Goal: Task Accomplishment & Management: Manage account settings

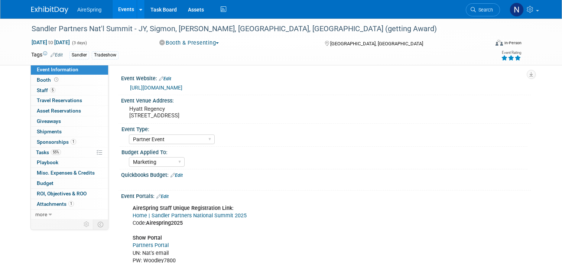
select select "Partner Event"
select select "Marketing"
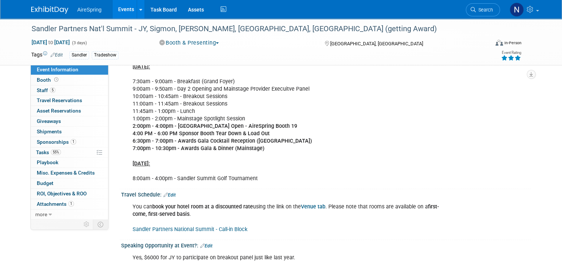
click at [120, 10] on link "Events" at bounding box center [126, 9] width 27 height 19
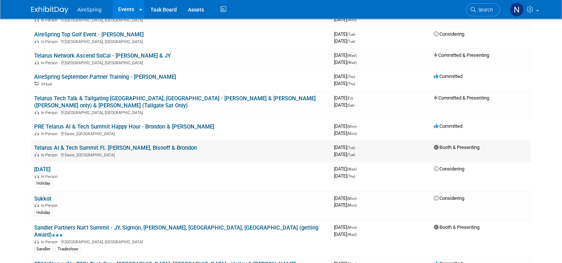
scroll to position [594, 0]
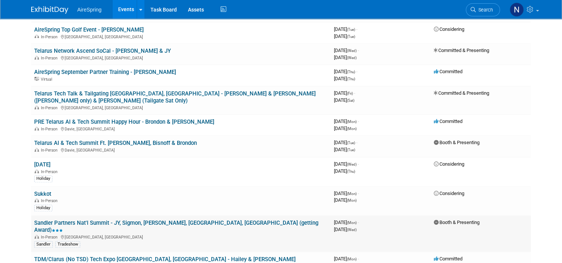
click at [103, 220] on link "Sandler Partners Nat'l Summit - JY, Sigmon, [PERSON_NAME], [GEOGRAPHIC_DATA], […" at bounding box center [176, 227] width 284 height 14
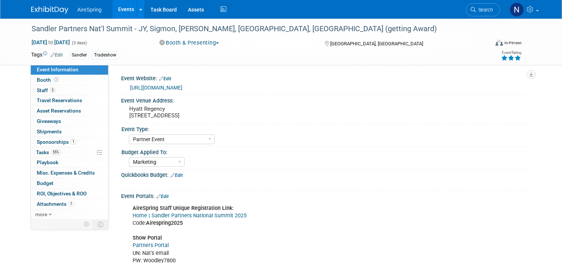
select select "Partner Event"
select select "Marketing"
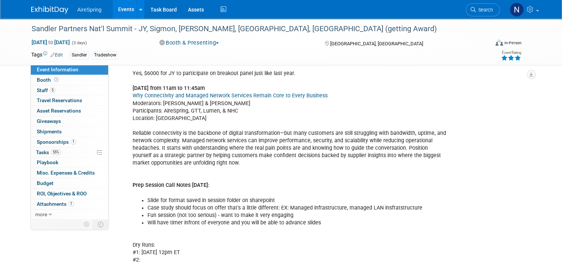
scroll to position [891, 0]
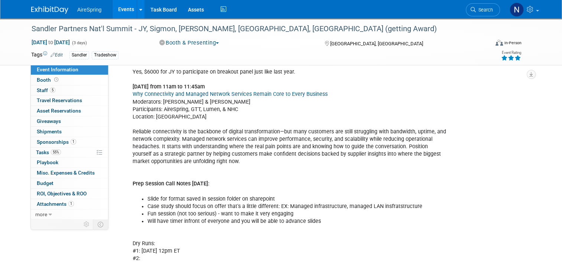
click at [113, 9] on link "Events" at bounding box center [126, 9] width 27 height 19
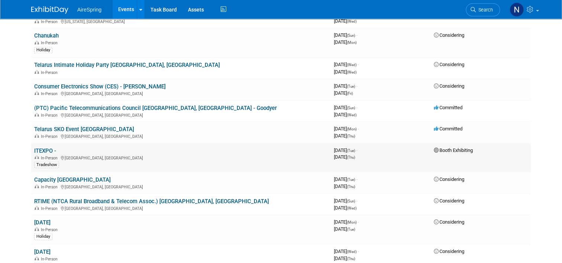
scroll to position [1333, 0]
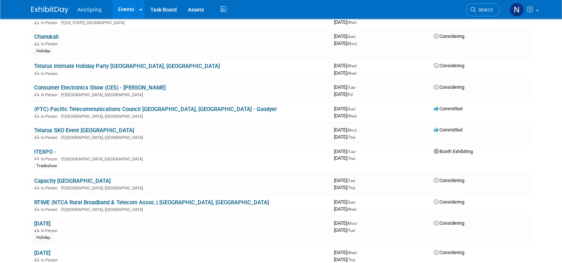
drag, startPoint x: 45, startPoint y: 112, endPoint x: 51, endPoint y: 112, distance: 5.6
click at [45, 148] on link "ITEXPO -" at bounding box center [45, 151] width 22 height 7
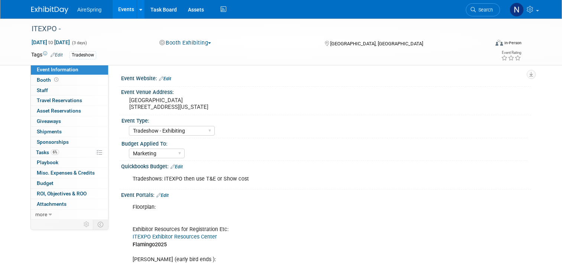
select select "Tradeshow - Exhibiting"
select select "Marketing"
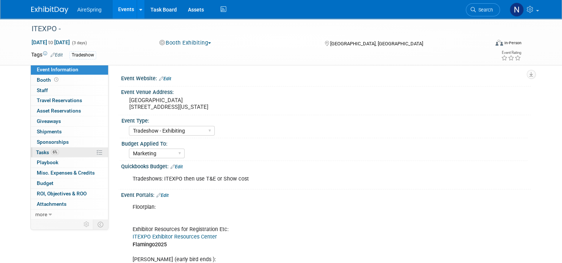
click at [51, 152] on span "6%" at bounding box center [55, 152] width 8 height 6
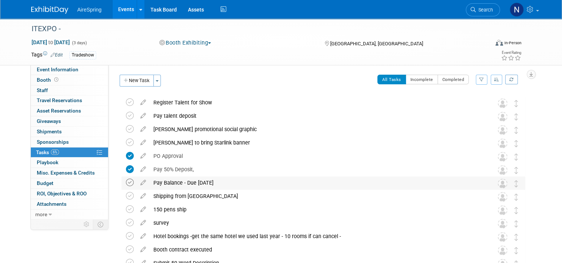
click at [126, 180] on icon at bounding box center [130, 183] width 8 height 8
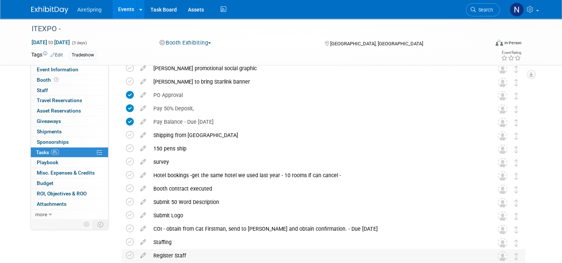
scroll to position [111, 0]
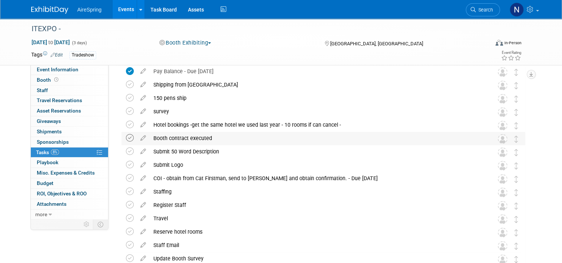
click at [126, 138] on icon at bounding box center [130, 138] width 8 height 8
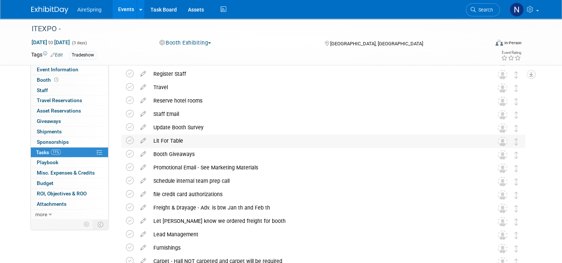
scroll to position [260, 0]
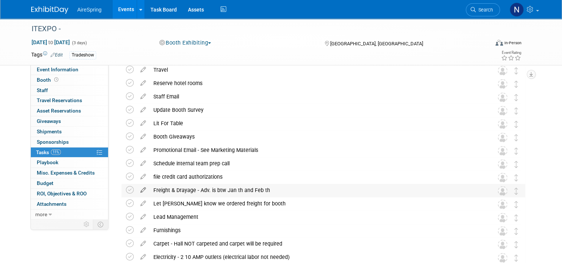
click at [140, 189] on icon at bounding box center [143, 188] width 13 height 9
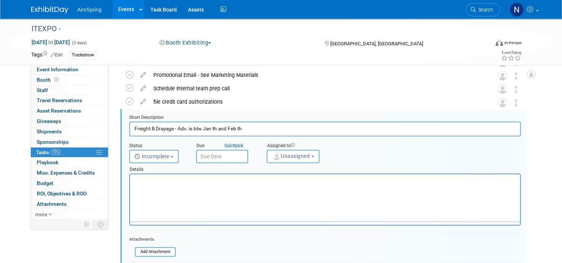
scroll to position [0, 0]
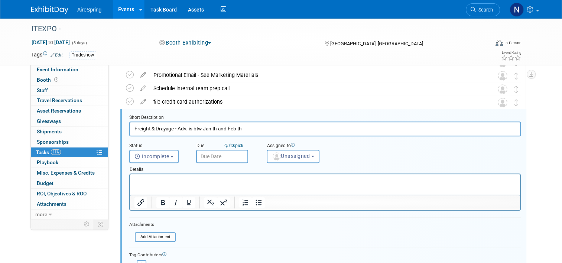
drag, startPoint x: 248, startPoint y: 128, endPoint x: 199, endPoint y: 129, distance: 49.4
click at [199, 129] on input "Freight & Drayage - Adv. is btw Jan th and Feb th" at bounding box center [324, 128] width 391 height 14
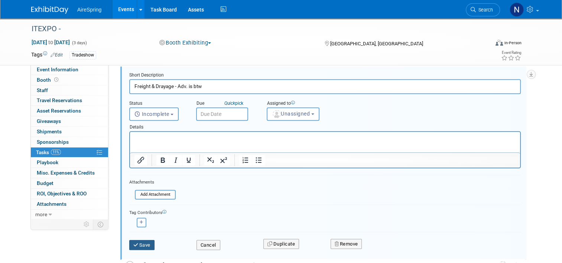
scroll to position [409, 0]
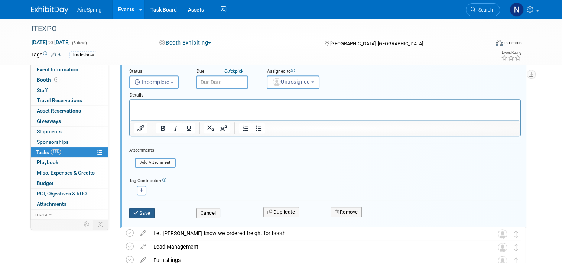
type input "Freight & Drayage - Adv. is btw"
click at [135, 213] on button "Save" at bounding box center [141, 213] width 25 height 10
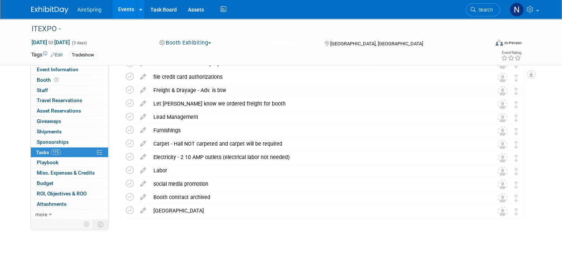
scroll to position [360, 0]
click at [138, 143] on icon at bounding box center [143, 142] width 13 height 9
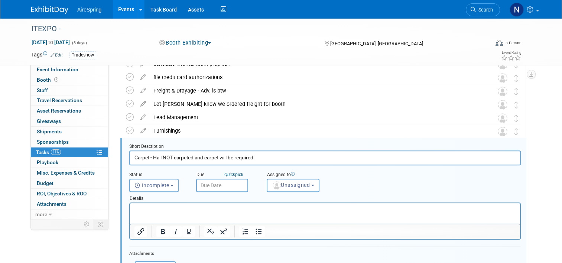
scroll to position [388, 0]
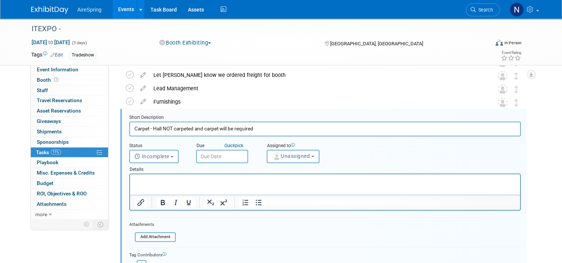
drag, startPoint x: 260, startPoint y: 128, endPoint x: 148, endPoint y: 125, distance: 111.8
click at [148, 125] on input "Carpet - Hall NOT carpeted and carpet will be required" at bounding box center [324, 128] width 391 height 14
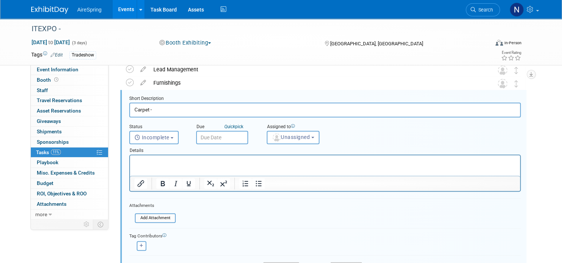
scroll to position [426, 0]
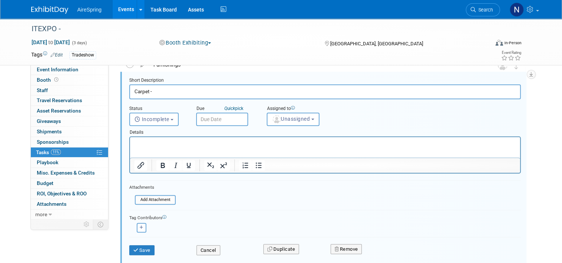
type input "Carpet -"
click at [140, 254] on div "Save Cancel Duplicate Remove" at bounding box center [325, 248] width 403 height 17
click at [140, 249] on button "Save" at bounding box center [141, 250] width 25 height 10
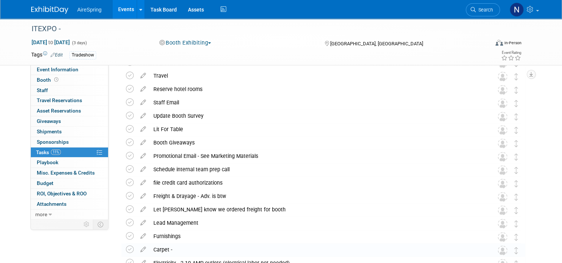
scroll to position [211, 0]
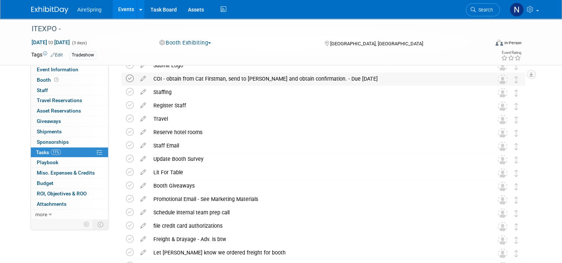
click at [126, 80] on icon at bounding box center [130, 79] width 8 height 8
click at [126, 78] on icon at bounding box center [130, 79] width 8 height 8
click at [137, 76] on icon at bounding box center [143, 76] width 13 height 9
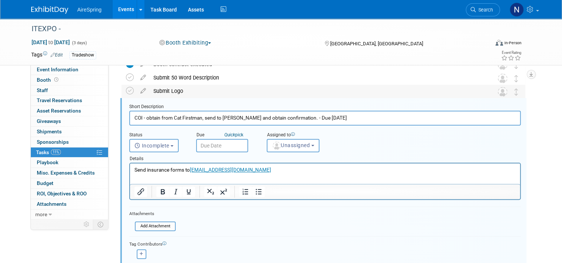
scroll to position [175, 0]
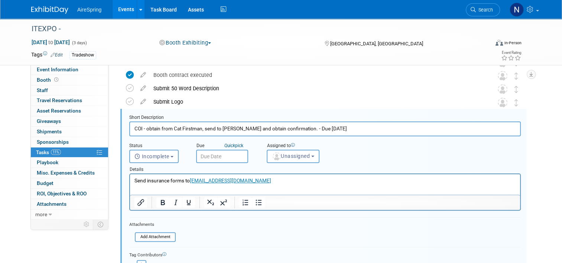
drag, startPoint x: 337, startPoint y: 128, endPoint x: 298, endPoint y: 129, distance: 39.8
click at [298, 129] on input "COI - obtain from Cat Firstman, send to Natasha and obtain confirmation. - Due …" at bounding box center [324, 128] width 391 height 14
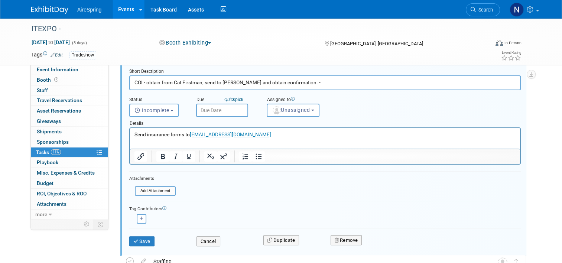
scroll to position [323, 0]
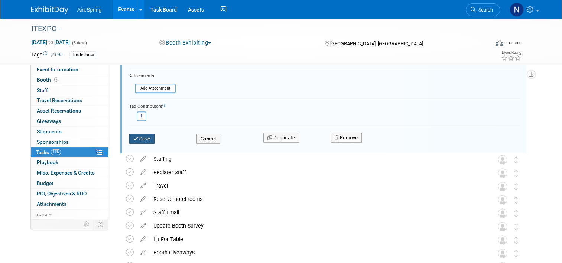
type input "COI - obtain from Cat Firstman, send to Natasha and obtain confirmation. -"
click at [141, 141] on button "Save" at bounding box center [141, 139] width 25 height 10
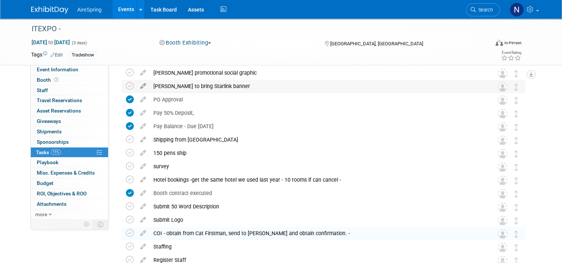
scroll to position [0, 0]
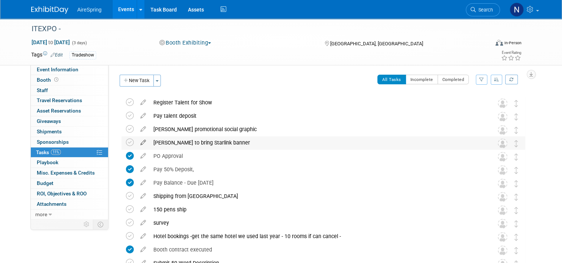
click at [140, 142] on icon at bounding box center [143, 140] width 13 height 9
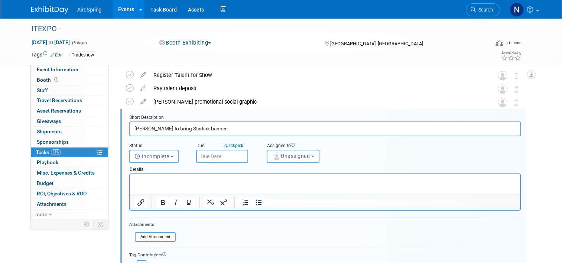
scroll to position [139, 0]
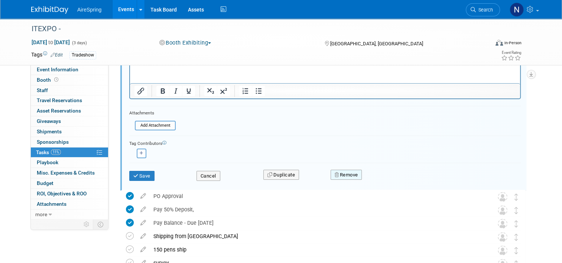
click at [357, 171] on button "Remove" at bounding box center [347, 175] width 32 height 10
drag, startPoint x: 383, startPoint y: 181, endPoint x: 369, endPoint y: 173, distance: 16.5
click at [383, 181] on icon at bounding box center [382, 181] width 4 height 4
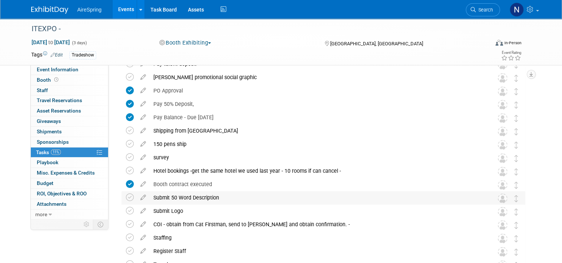
scroll to position [27, 0]
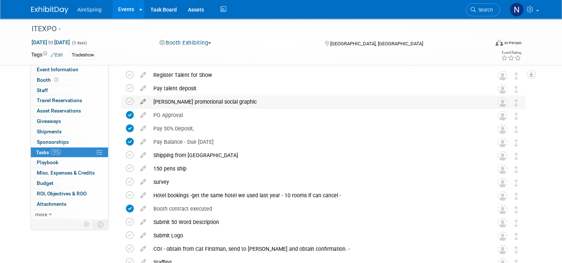
click at [137, 102] on icon at bounding box center [143, 99] width 13 height 9
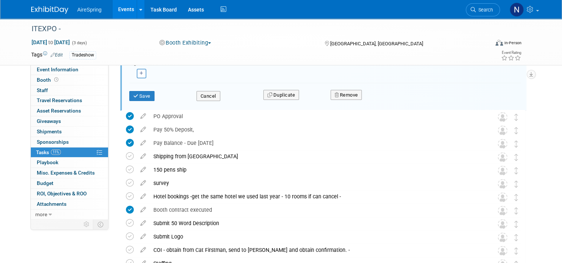
scroll to position [126, 0]
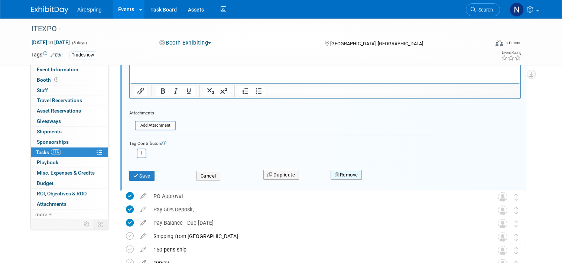
click at [351, 173] on button "Remove" at bounding box center [347, 175] width 32 height 10
click at [386, 180] on link "Yes" at bounding box center [388, 181] width 22 height 12
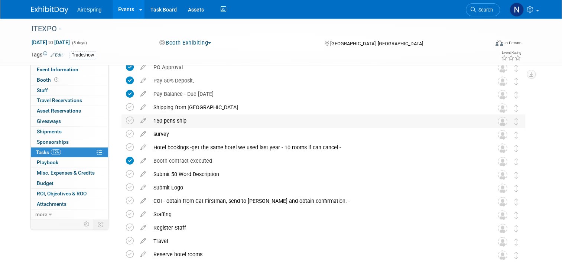
scroll to position [0, 0]
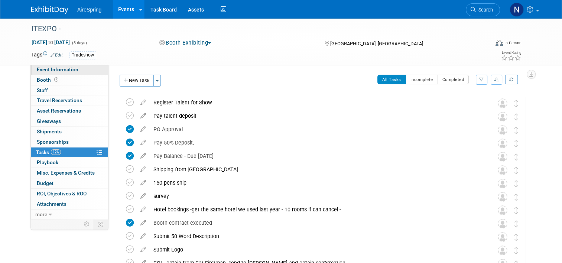
click at [62, 66] on link "Event Information" at bounding box center [69, 70] width 77 height 10
select select "Tradeshow - Exhibiting"
select select "Marketing"
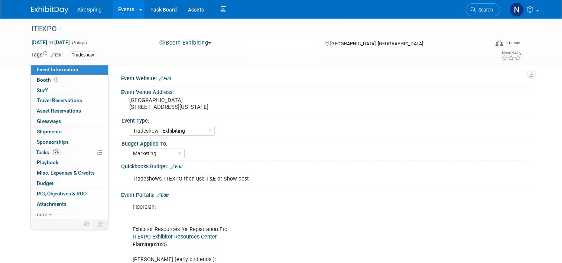
click at [116, 9] on link "Events" at bounding box center [126, 9] width 27 height 19
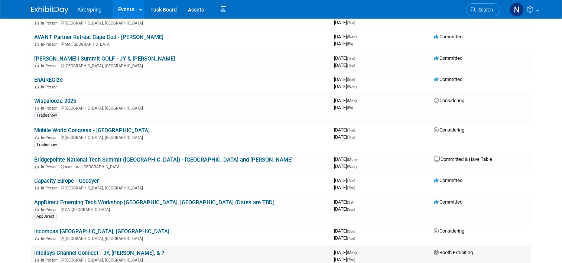
scroll to position [891, 0]
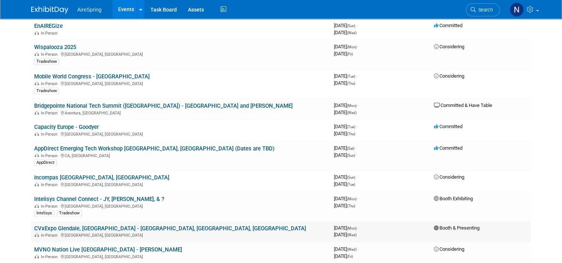
click at [60, 225] on link "CVxExpo Glendale, [GEOGRAPHIC_DATA] - [GEOGRAPHIC_DATA], [GEOGRAPHIC_DATA], [GE…" at bounding box center [170, 228] width 272 height 7
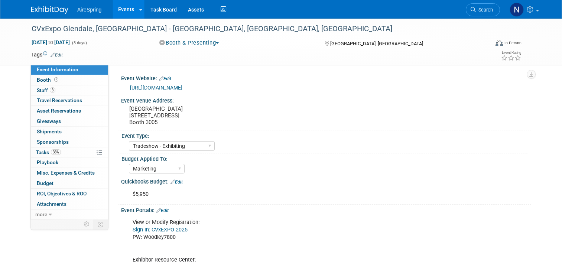
select select "Tradeshow - Exhibiting"
select select "Marketing"
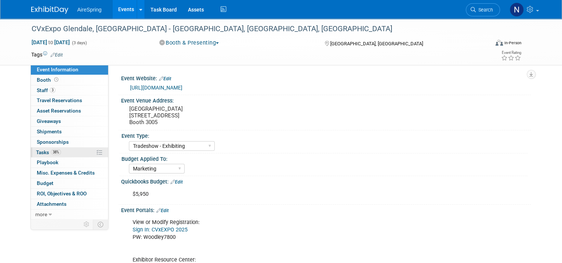
click at [31, 155] on link "38% Tasks 38%" at bounding box center [69, 152] width 77 height 10
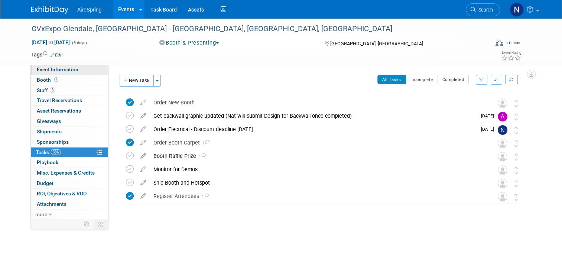
click at [59, 71] on span "Event Information" at bounding box center [58, 69] width 42 height 6
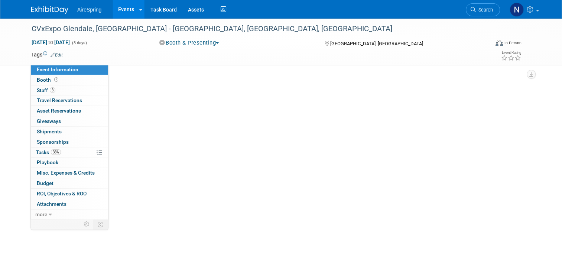
select select "Tradeshow - Exhibiting"
select select "Marketing"
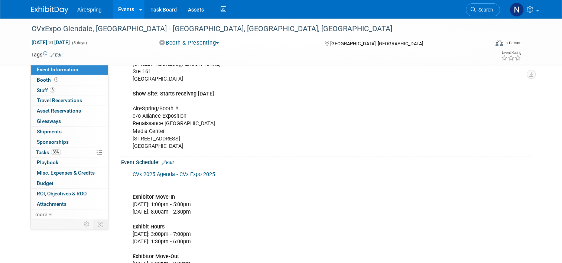
scroll to position [334, 0]
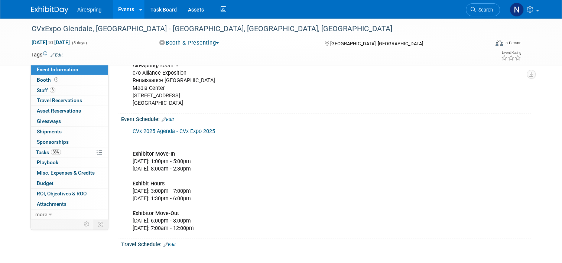
click at [260, 157] on div "CVx 2025 Agenda - CVx Expo 2025 Exhibitor Move-In Monday, November 3, 2025: 1:0…" at bounding box center [289, 180] width 324 height 112
drag, startPoint x: 238, startPoint y: 160, endPoint x: 126, endPoint y: 158, distance: 112.2
click at [127, 158] on div "CVx 2025 Agenda - CVx Expo 2025 Exhibitor Move-In Monday, November 3, 2025: 1:0…" at bounding box center [289, 180] width 324 height 112
copy div "Monday, November 3, 2025: 1:00pm - 5:00pm"
click at [119, 9] on link "Events" at bounding box center [126, 9] width 27 height 19
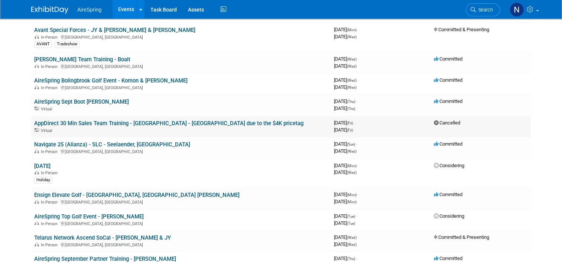
scroll to position [409, 0]
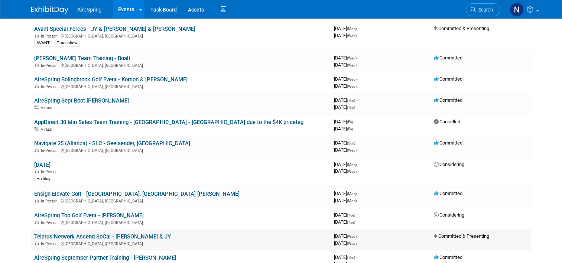
click at [118, 233] on link "Telarus Network Ascend SoCal - [PERSON_NAME] & JY" at bounding box center [102, 236] width 137 height 7
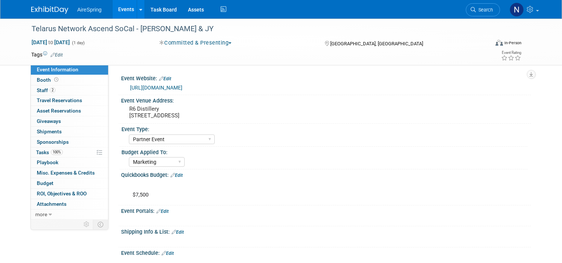
select select "Partner Event"
select select "Marketing"
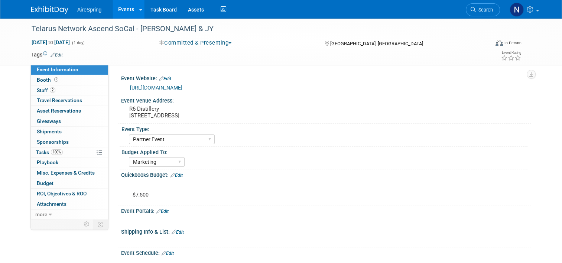
scroll to position [186, 0]
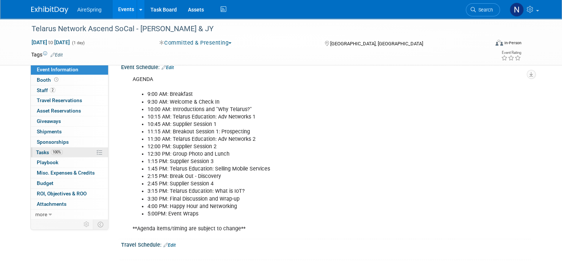
click at [36, 153] on span "Tasks 100%" at bounding box center [49, 152] width 27 height 6
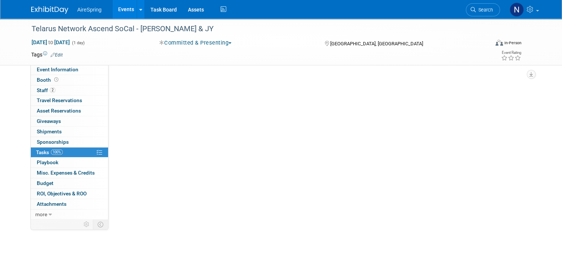
scroll to position [0, 0]
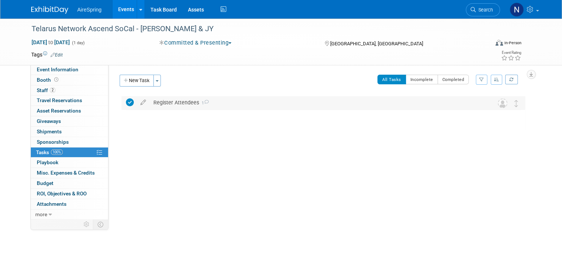
click at [175, 98] on div "Register Attendees 1" at bounding box center [316, 102] width 333 height 13
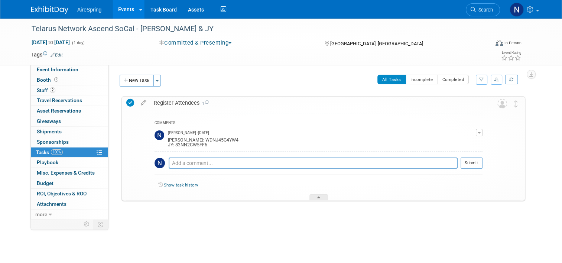
click at [175, 98] on div "Register Attendees 1" at bounding box center [316, 103] width 332 height 13
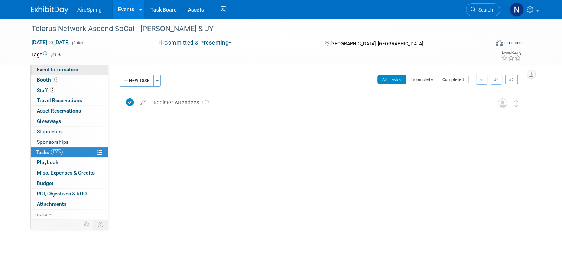
click at [52, 67] on span "Event Information" at bounding box center [58, 69] width 42 height 6
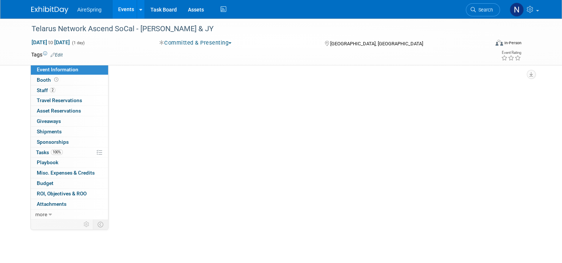
select select "Partner Event"
select select "Marketing"
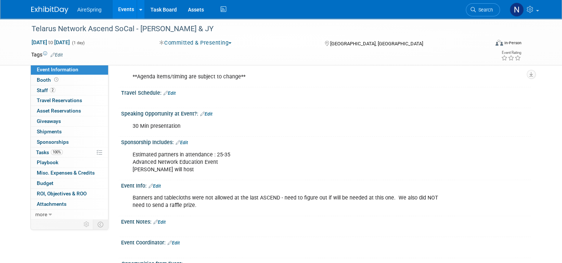
scroll to position [373, 0]
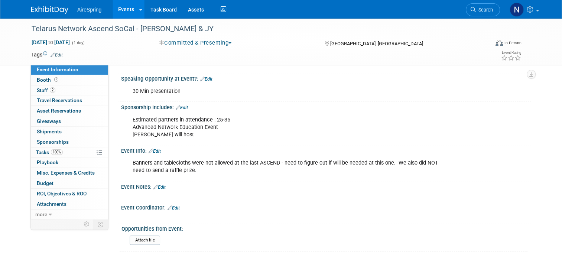
click at [154, 149] on link "Edit" at bounding box center [155, 151] width 12 height 5
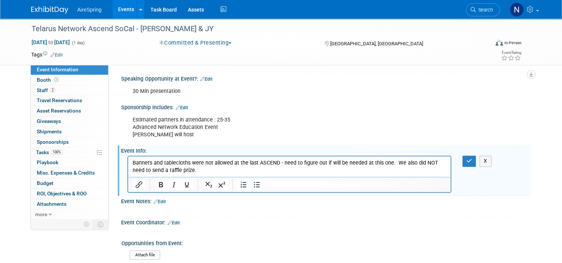
scroll to position [0, 0]
click at [207, 174] on p "Banners and tablecloths were not allowed at the last ASCEND - need to figure ou…" at bounding box center [290, 166] width 314 height 15
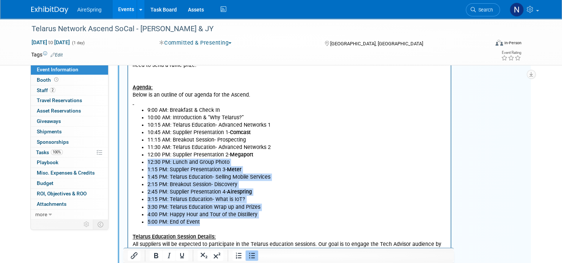
scroll to position [416, 0]
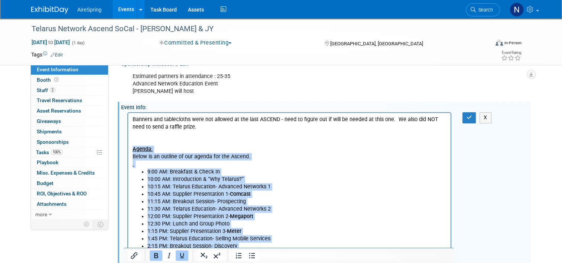
drag, startPoint x: 220, startPoint y: 285, endPoint x: 130, endPoint y: 147, distance: 165.1
click at [130, 147] on html "Banners and tablecloths were not allowed at the last ASCEND - need to figure ou…" at bounding box center [289, 237] width 322 height 249
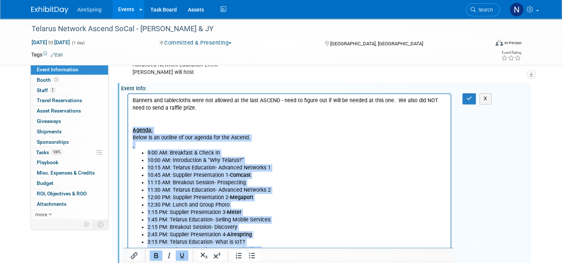
scroll to position [490, 0]
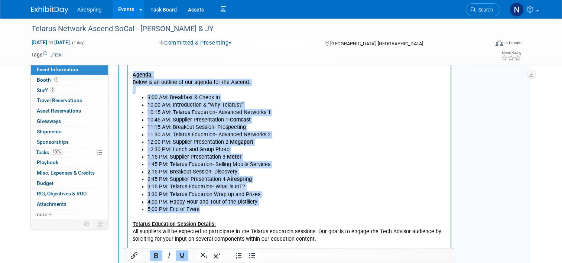
click at [348, 198] on li "4:00 PM: Happy Hour and Tour of the Distillery" at bounding box center [296, 201] width 299 height 7
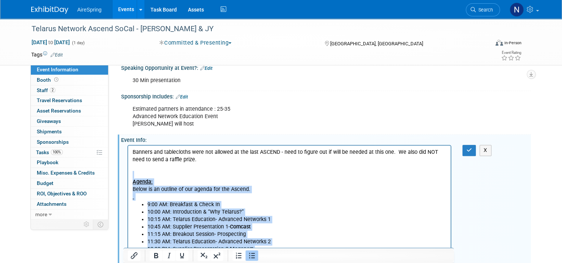
scroll to position [379, 0]
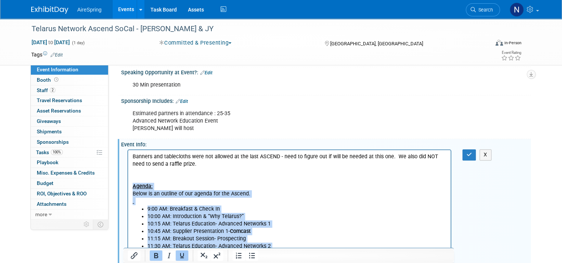
drag, startPoint x: 224, startPoint y: 322, endPoint x: 131, endPoint y: 184, distance: 166.6
copy body "Agenda: Below is an outline of our agenda for the Ascend. 9:00 AM: Breakfast & …"
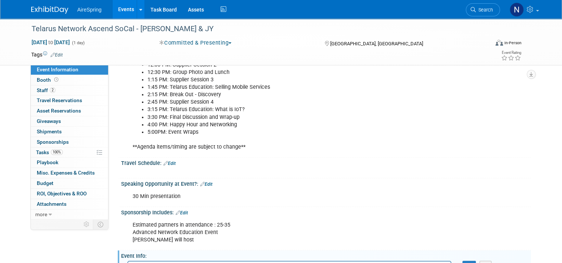
scroll to position [119, 0]
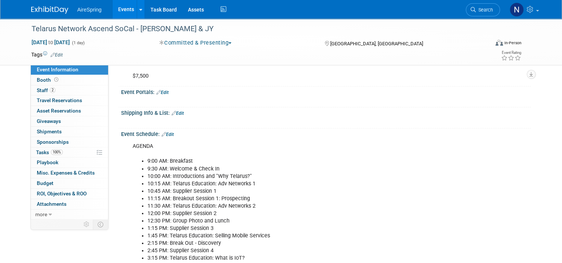
click at [165, 134] on link "Edit" at bounding box center [168, 134] width 12 height 5
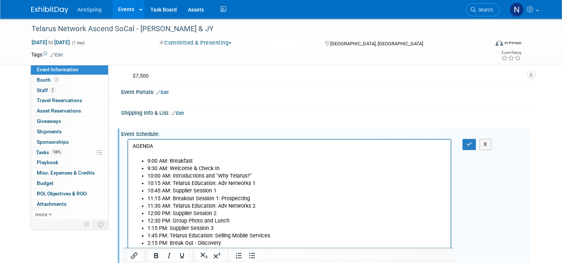
scroll to position [193, 0]
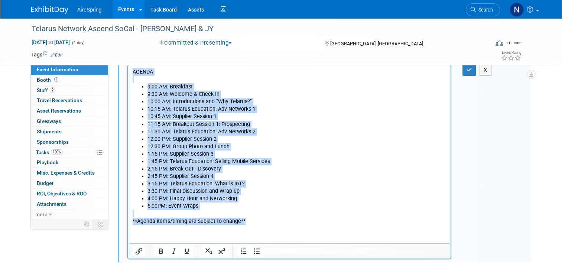
drag, startPoint x: 264, startPoint y: 224, endPoint x: 97, endPoint y: 69, distance: 228.1
click at [128, 69] on html "AGENDA 9:00 AM: Breakfast 9:30 AM: Welcome & Check In 10:00 AM: Introductions a…" at bounding box center [289, 145] width 322 height 160
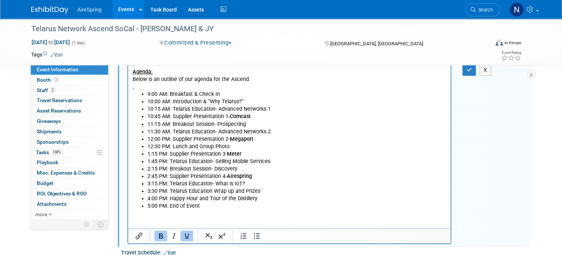
click at [469, 63] on div "Telarus Network Ascend SoCal - Castillo & JY Sep 24, 2025 to Sep 24, 2025 (1 da…" at bounding box center [281, 42] width 511 height 46
click at [470, 71] on button "button" at bounding box center [469, 70] width 14 height 11
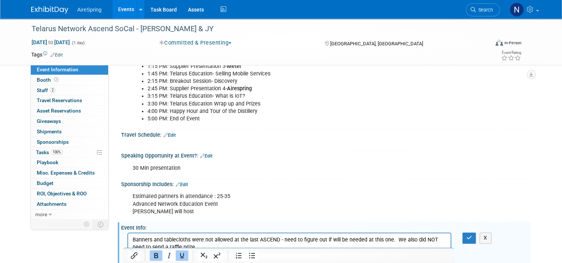
scroll to position [379, 0]
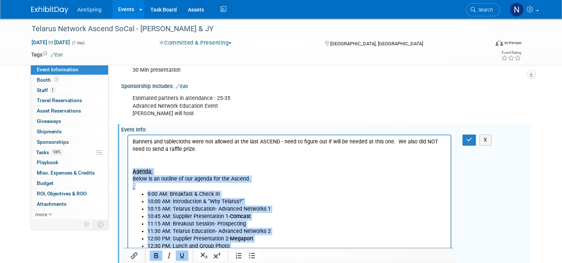
click at [270, 222] on li "11:15 AM: Breakout Session- Prospecting" at bounding box center [296, 223] width 299 height 7
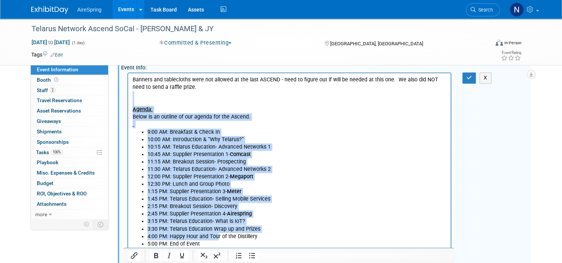
scroll to position [453, 0]
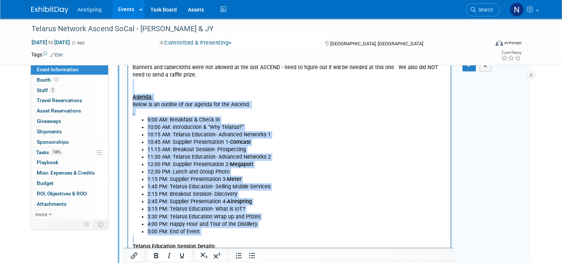
drag, startPoint x: 138, startPoint y: 85, endPoint x: 250, endPoint y: 237, distance: 188.9
click at [250, 237] on body "Banners and tablecloths were not allowed at the last ASCEND - need to figure ou…" at bounding box center [289, 187] width 315 height 246
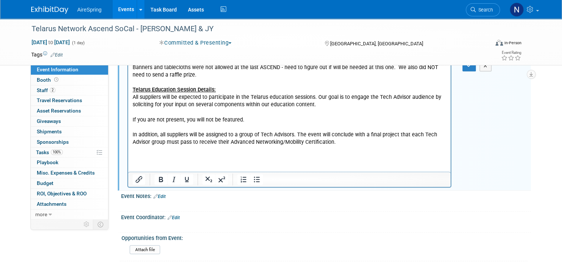
click at [202, 153] on html "Banners and tablecloths were not allowed at the last ASCEND - need to figure ou…" at bounding box center [289, 107] width 322 height 92
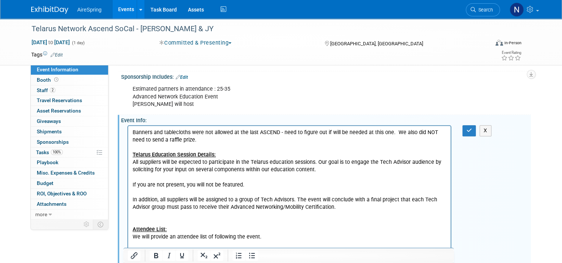
scroll to position [342, 0]
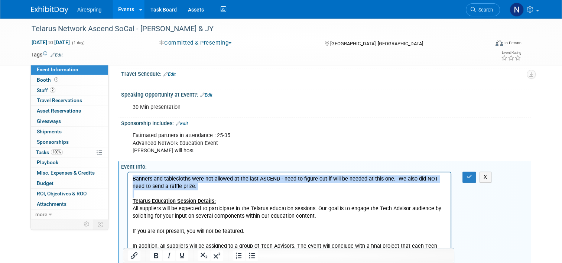
drag, startPoint x: 211, startPoint y: 191, endPoint x: 118, endPoint y: 168, distance: 95.3
click at [128, 172] on html "Banners and tablecloths were not allowed at the last ASCEND - need to figure ou…" at bounding box center [289, 248] width 322 height 152
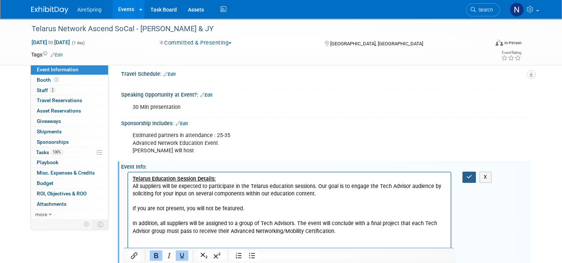
click at [472, 176] on icon "button" at bounding box center [469, 176] width 6 height 5
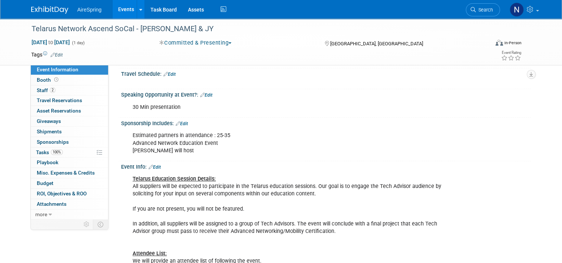
click at [201, 94] on link "Edit" at bounding box center [206, 94] width 12 height 5
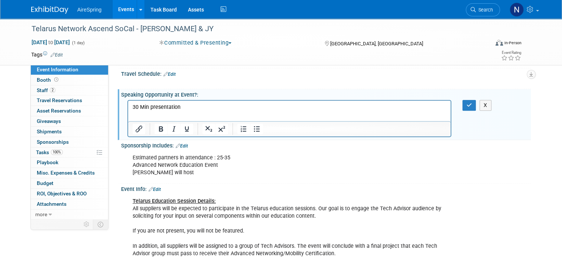
scroll to position [0, 0]
click at [192, 107] on p "30 Min presentation" at bounding box center [290, 106] width 314 height 7
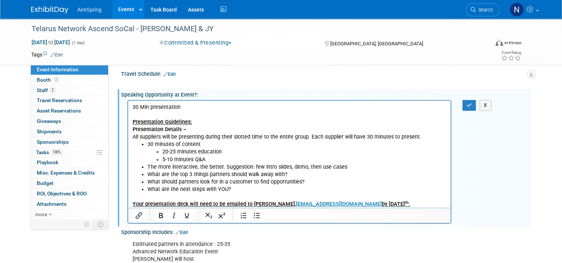
click at [469, 108] on div "30 Min presentation X" at bounding box center [326, 161] width 410 height 126
click at [466, 103] on button "button" at bounding box center [469, 105] width 14 height 11
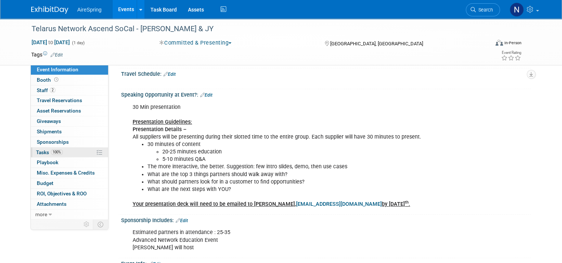
click at [61, 149] on link "100% Tasks 100%" at bounding box center [69, 152] width 77 height 10
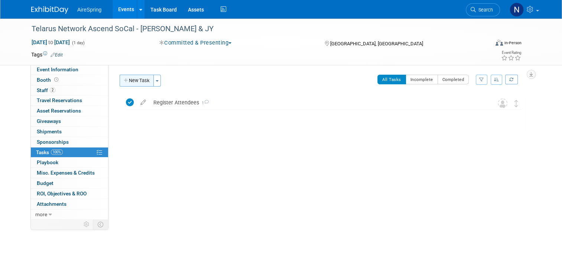
click at [136, 80] on button "New Task" at bounding box center [137, 81] width 34 height 12
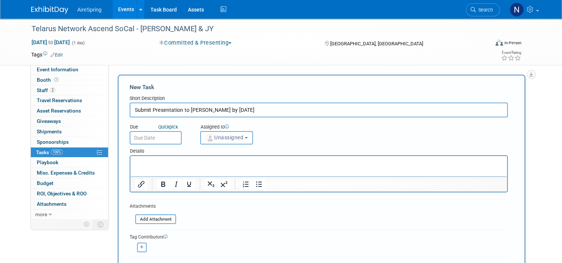
type input "Submit Presentation to Graeme Scott by Sept 12th"
click at [208, 166] on html at bounding box center [318, 161] width 377 height 10
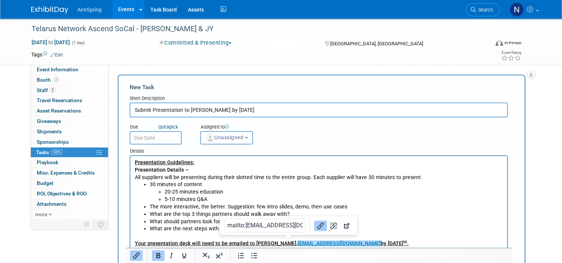
drag, startPoint x: 334, startPoint y: 244, endPoint x: 291, endPoint y: 243, distance: 43.1
click at [291, 243] on p "Your presentation deck will need to be emailed to Graeme Scott, gscott@telarus.…" at bounding box center [319, 243] width 368 height 7
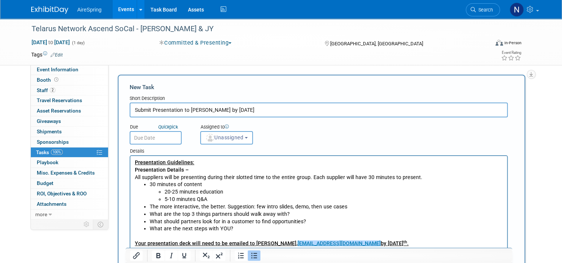
click at [441, 230] on li "What are the next steps with YOU?" at bounding box center [326, 228] width 353 height 7
click at [236, 132] on button "Unassigned" at bounding box center [226, 137] width 53 height 13
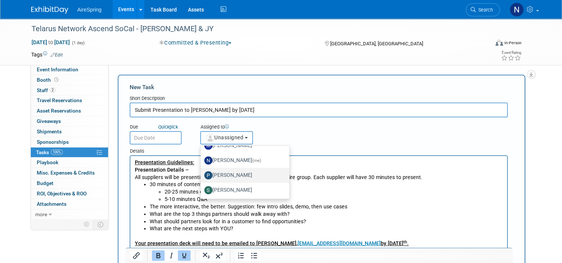
scroll to position [175, 0]
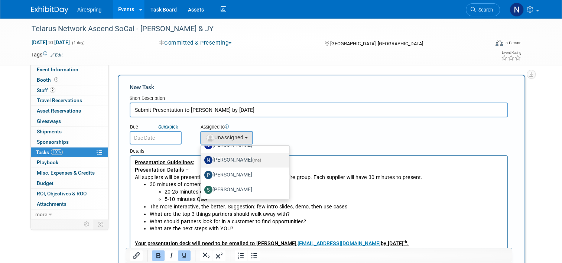
drag, startPoint x: 236, startPoint y: 157, endPoint x: 111, endPoint y: 1, distance: 199.2
click at [236, 157] on label "Natalie Pyron (me)" at bounding box center [243, 160] width 78 height 12
click at [202, 157] on input "Natalie Pyron (me)" at bounding box center [199, 159] width 5 height 5
select select "cd28445e-66c1-440e-acf2-a156ad6158df"
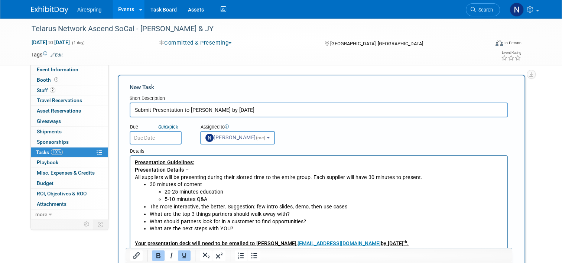
click at [146, 135] on input "text" at bounding box center [156, 137] width 52 height 13
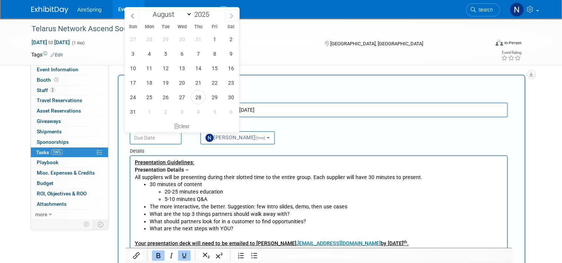
click at [230, 17] on icon at bounding box center [231, 15] width 5 height 5
select select "8"
click at [160, 52] on span "9" at bounding box center [165, 53] width 14 height 14
type input "Sep 9, 2025"
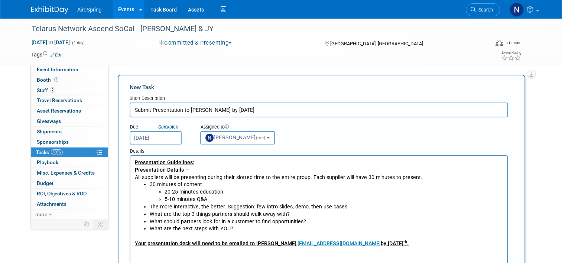
scroll to position [186, 0]
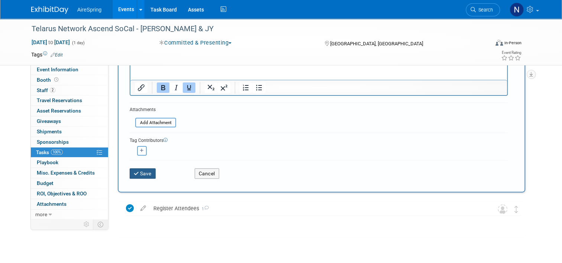
click at [143, 173] on button "Save" at bounding box center [143, 173] width 26 height 10
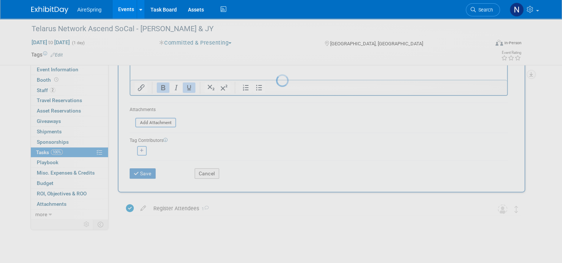
scroll to position [0, 0]
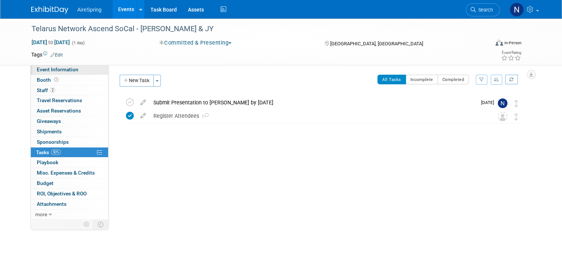
click at [71, 68] on span "Event Information" at bounding box center [58, 69] width 42 height 6
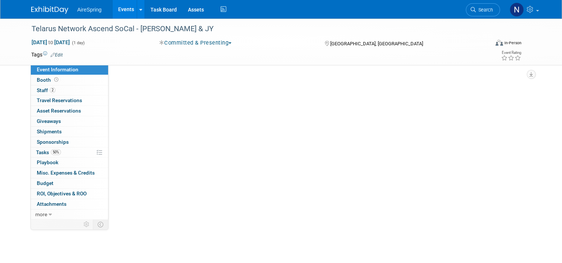
select select "Partner Event"
select select "Marketing"
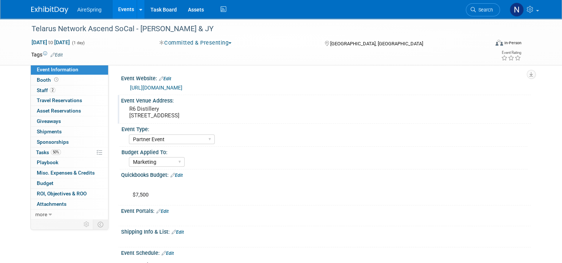
drag, startPoint x: 241, startPoint y: 118, endPoint x: 124, endPoint y: 108, distance: 117.4
click at [129, 108] on pre "R6 Distillery 909 E El Segundo Blvd, El Segundo, CA 90245" at bounding box center [206, 111] width 155 height 13
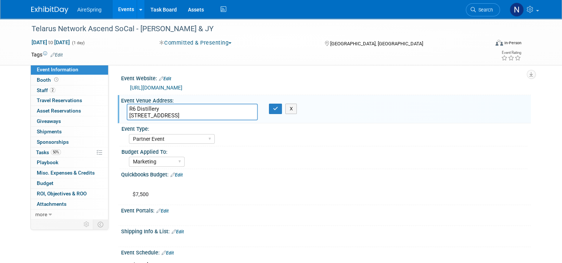
drag, startPoint x: 239, startPoint y: 114, endPoint x: 119, endPoint y: 107, distance: 120.2
click at [121, 107] on div "R6 Distillery 909 E El Segundo Blvd, El Segundo, CA 90245" at bounding box center [192, 112] width 142 height 17
click at [274, 108] on icon "button" at bounding box center [275, 108] width 5 height 5
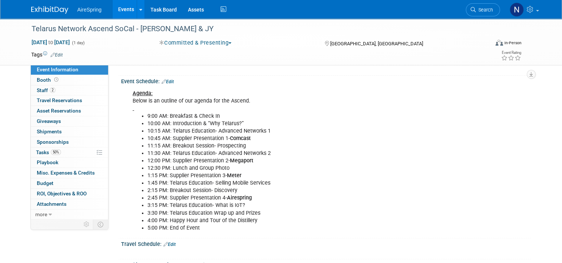
scroll to position [186, 0]
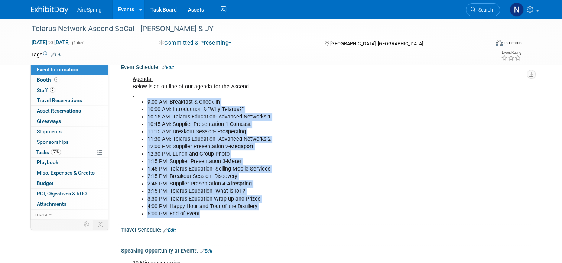
drag, startPoint x: 142, startPoint y: 211, endPoint x: 201, endPoint y: 216, distance: 58.9
click at [201, 216] on div "Agenda: Below is an outline of our agenda for the Ascend. 9:00 AM: Breakfast & …" at bounding box center [289, 146] width 324 height 149
copy ul "9:00 AM: Breakfast & Check In 10:00 AM: Introduction & “Why Telarus?” 10:15 AM:…"
click at [285, 214] on li "5:00 PM: End of Event" at bounding box center [296, 213] width 299 height 7
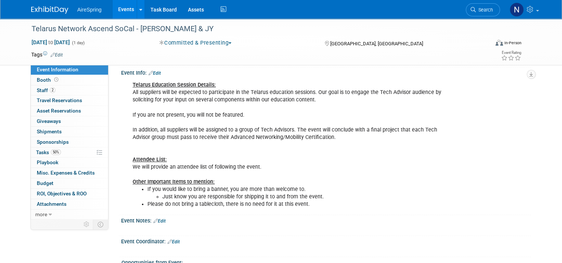
scroll to position [520, 0]
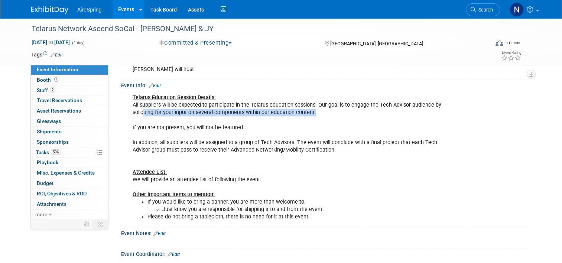
drag, startPoint x: 317, startPoint y: 113, endPoint x: 137, endPoint y: 107, distance: 179.5
click at [137, 107] on div "Telarus Education Session Details: All suppliers will be expected to participat…" at bounding box center [289, 157] width 324 height 134
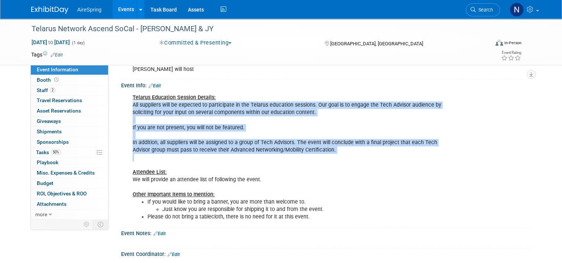
drag, startPoint x: 339, startPoint y: 152, endPoint x: 124, endPoint y: 104, distance: 220.4
click at [127, 104] on div "Telarus Education Session Details: All suppliers will be expected to participat…" at bounding box center [289, 157] width 324 height 134
copy div "All suppliers will be expected to participate in the Telarus education sessions…"
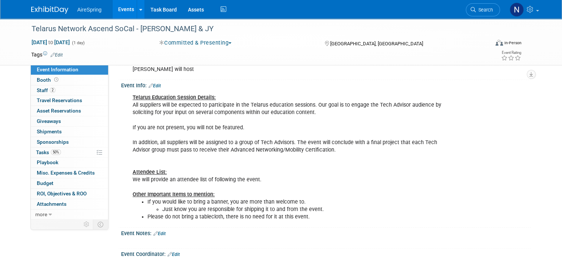
click at [357, 244] on div "Event Notes: Edit X" at bounding box center [324, 238] width 413 height 21
click at [117, 10] on link "Events" at bounding box center [126, 9] width 27 height 19
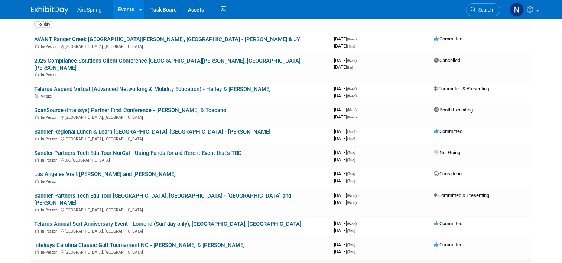
scroll to position [111, 0]
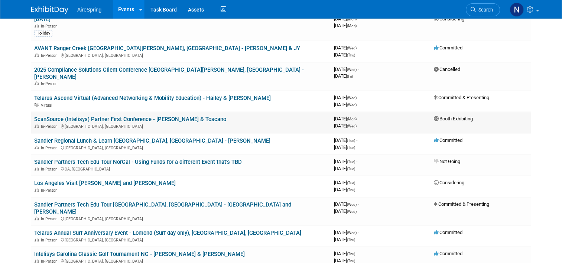
click at [131, 116] on link "ScanSource (Intelisys) Partner First Conference - [PERSON_NAME] & Toscano" at bounding box center [130, 119] width 192 height 7
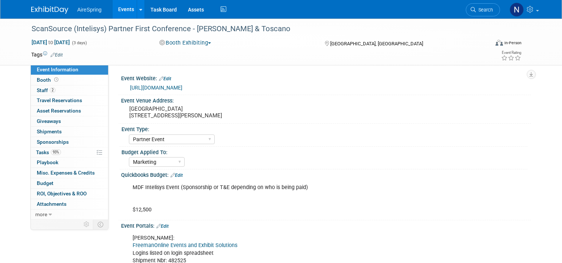
select select "Partner Event"
select select "Marketing"
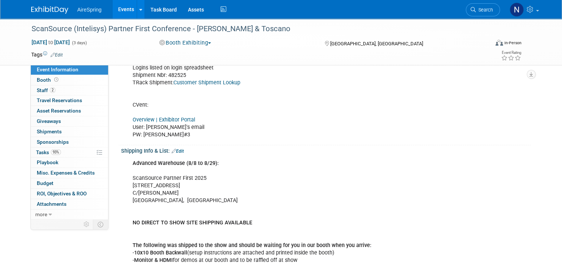
scroll to position [186, 0]
click at [175, 120] on link "Overview | Exhibitor Portal" at bounding box center [164, 119] width 62 height 6
